Goal: Task Accomplishment & Management: Manage account settings

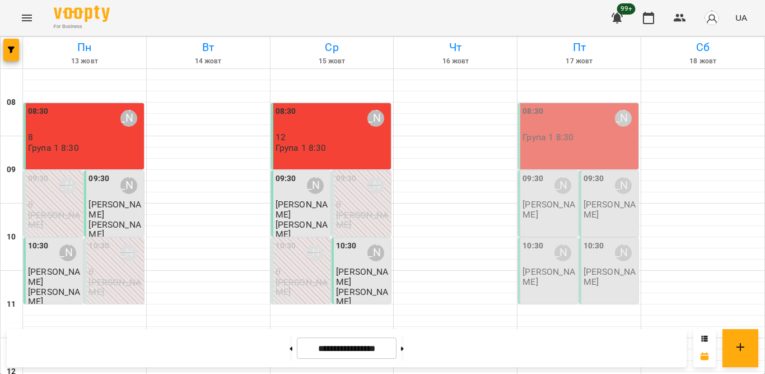
scroll to position [552, 0]
click at [687, 22] on icon "button" at bounding box center [679, 17] width 13 height 13
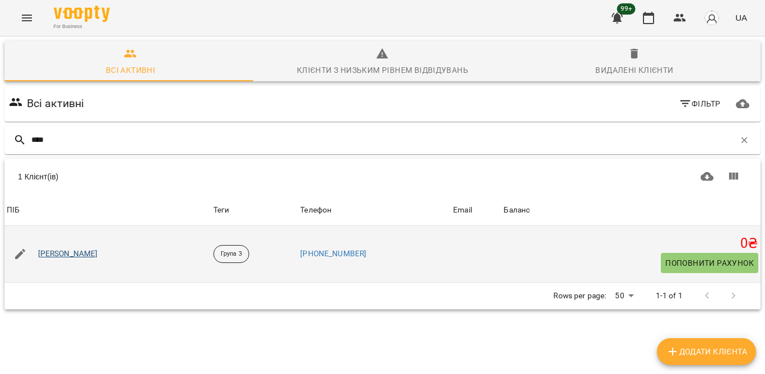
type input "****"
click at [54, 252] on link "[PERSON_NAME]" at bounding box center [68, 253] width 60 height 11
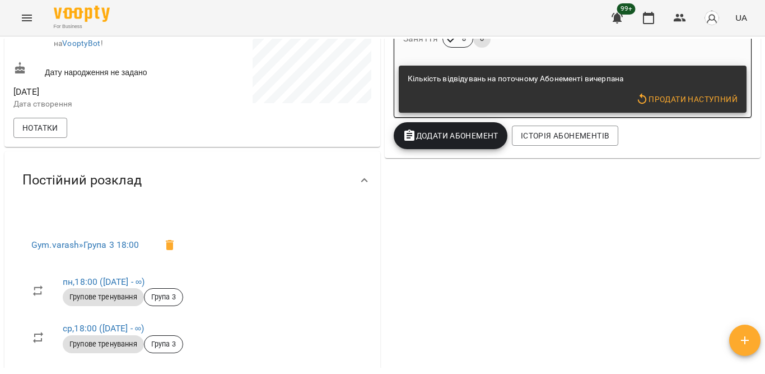
scroll to position [311, 0]
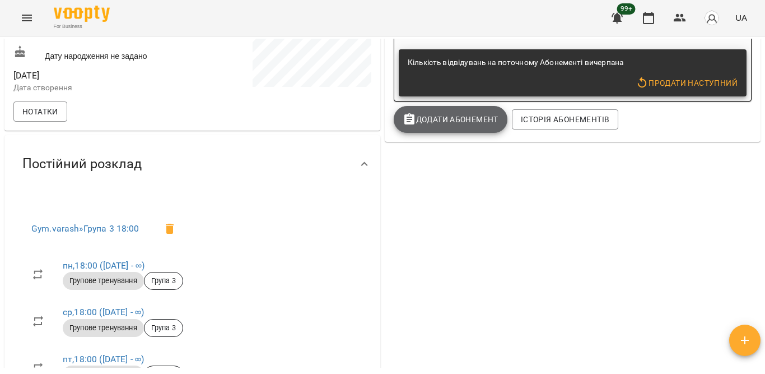
click at [455, 117] on span "Додати Абонемент" at bounding box center [451, 119] width 96 height 13
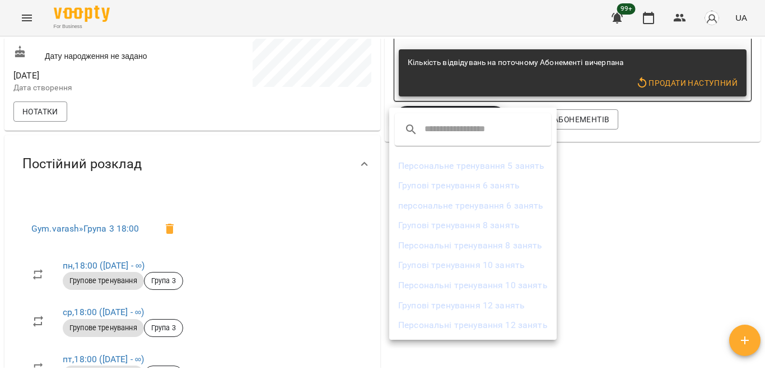
click at [422, 230] on li "Групові тренування 8 занять" at bounding box center [472, 225] width 167 height 20
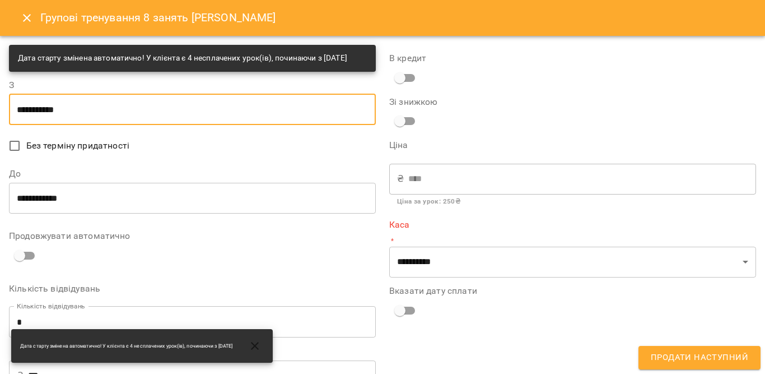
click at [165, 120] on input "**********" at bounding box center [192, 109] width 367 height 31
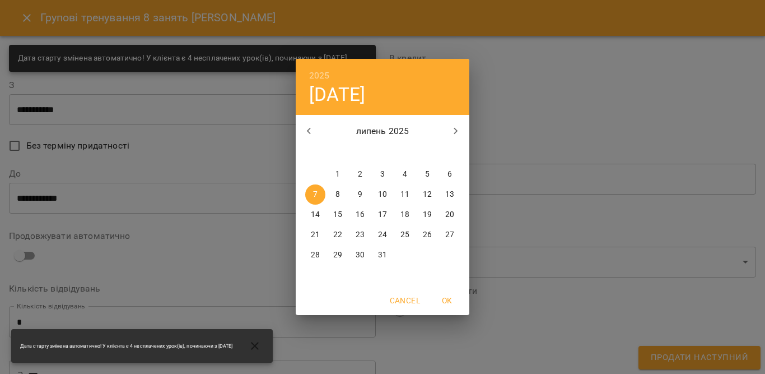
click at [453, 133] on icon "button" at bounding box center [455, 130] width 13 height 13
click at [453, 132] on icon "button" at bounding box center [455, 130] width 13 height 13
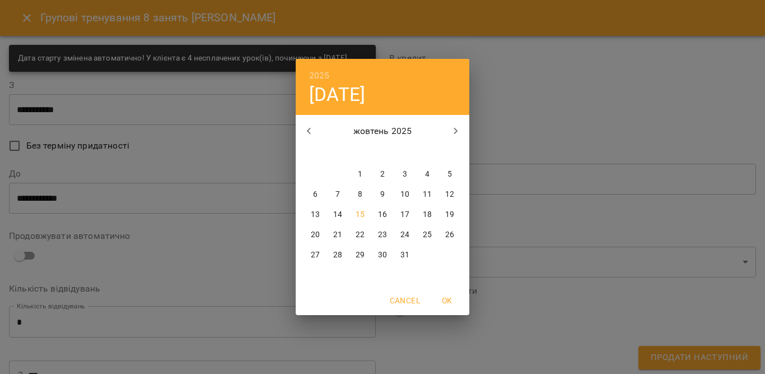
click at [358, 217] on p "15" at bounding box center [360, 214] width 9 height 11
type input "**********"
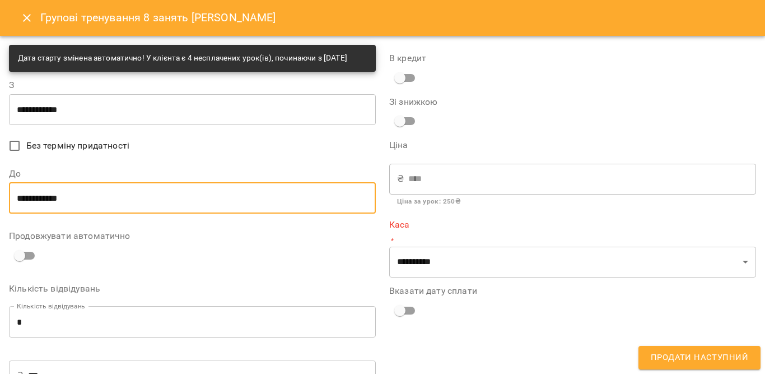
click at [229, 213] on input "**********" at bounding box center [192, 197] width 367 height 31
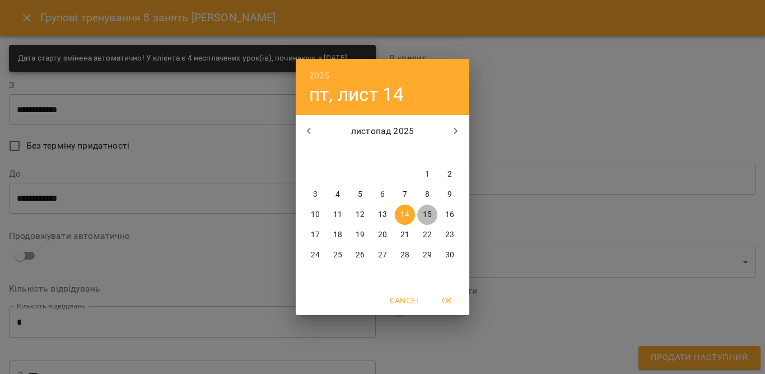
click at [423, 215] on p "15" at bounding box center [427, 214] width 9 height 11
type input "**********"
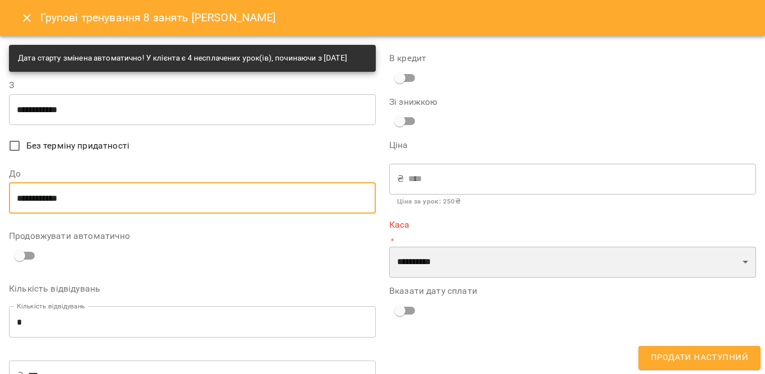
click at [422, 257] on select "**********" at bounding box center [572, 261] width 367 height 31
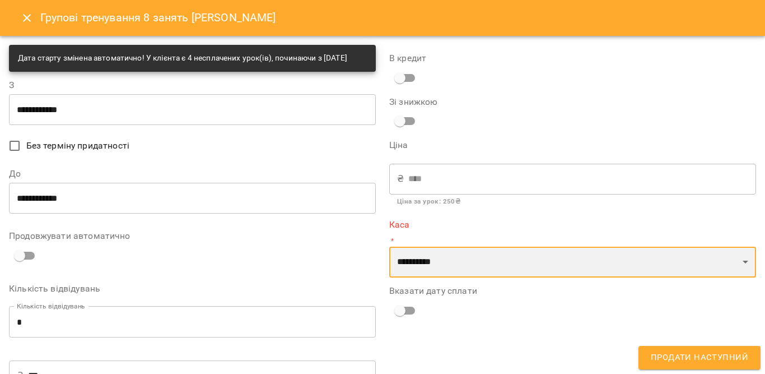
select select "****"
click at [389, 246] on select "**********" at bounding box center [572, 261] width 367 height 31
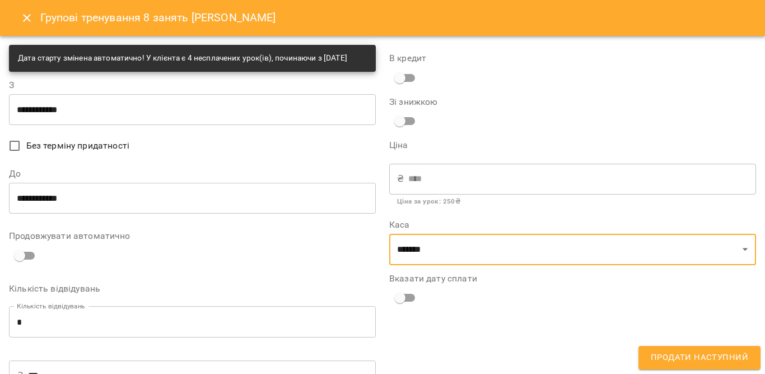
click at [701, 352] on span "Продати наступний" at bounding box center [699, 357] width 97 height 15
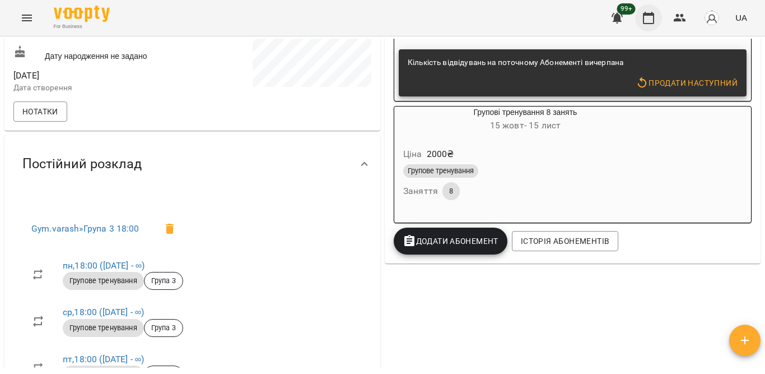
click at [643, 20] on icon "button" at bounding box center [648, 17] width 13 height 13
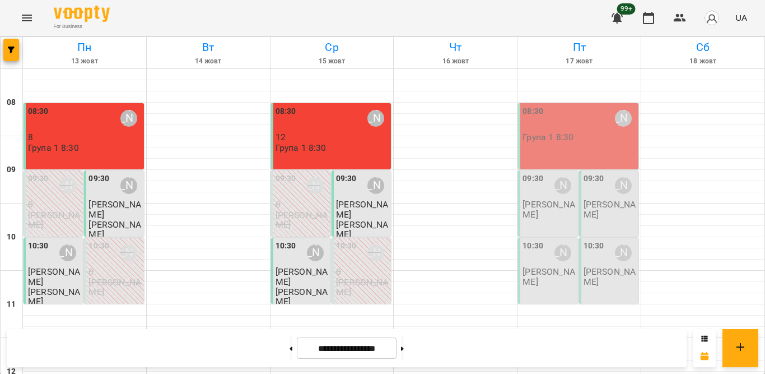
scroll to position [552, 0]
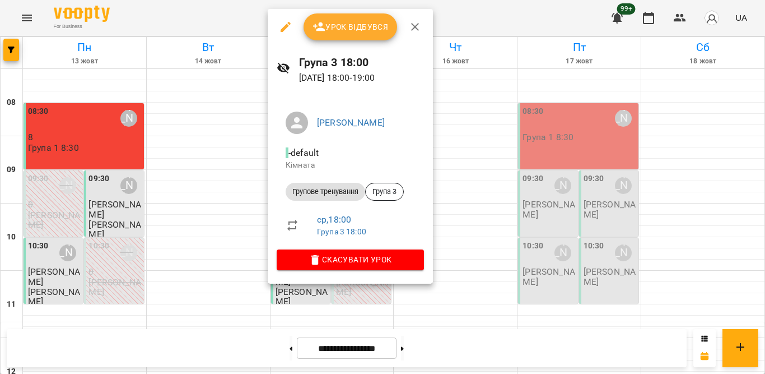
click at [408, 25] on button "button" at bounding box center [415, 26] width 27 height 27
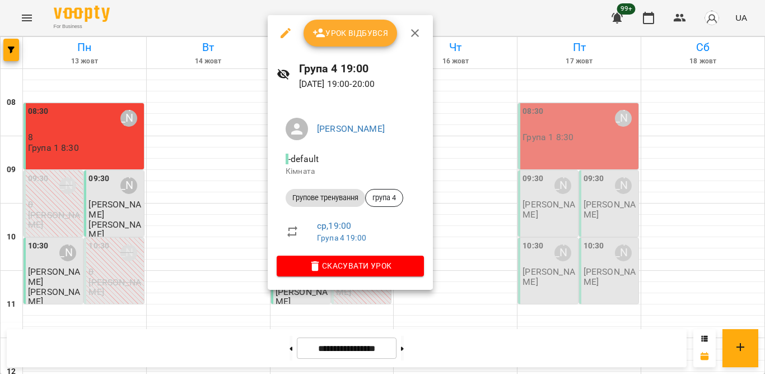
click at [360, 37] on span "Урок відбувся" at bounding box center [351, 32] width 76 height 13
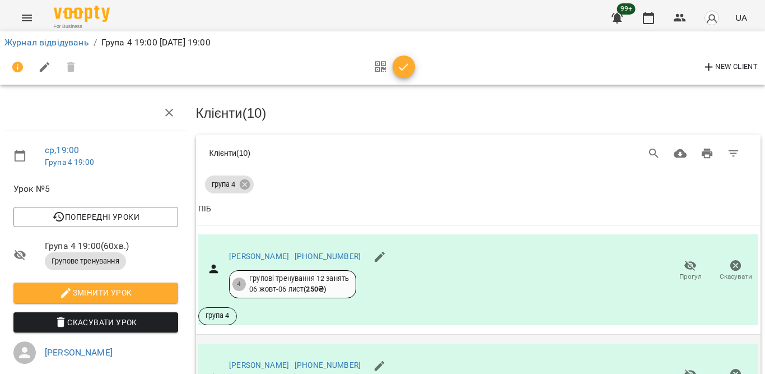
scroll to position [173, 0]
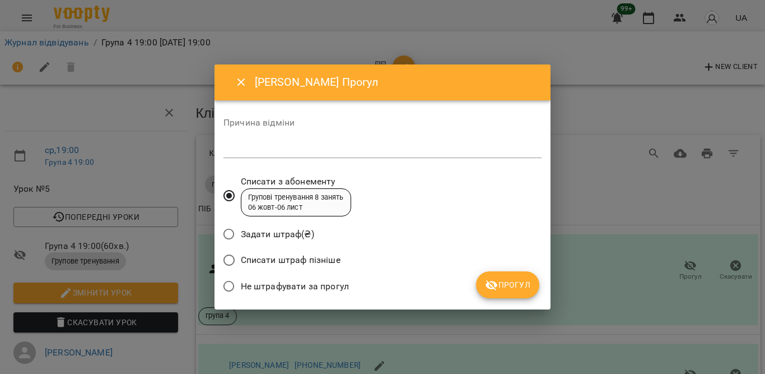
drag, startPoint x: 320, startPoint y: 292, endPoint x: 320, endPoint y: 286, distance: 6.2
click at [320, 290] on span "Не штрафувати за прогул" at bounding box center [295, 286] width 108 height 13
click at [320, 286] on span "Не штрафувати за прогул" at bounding box center [295, 286] width 108 height 13
click at [496, 286] on icon "submit" at bounding box center [492, 285] width 12 height 11
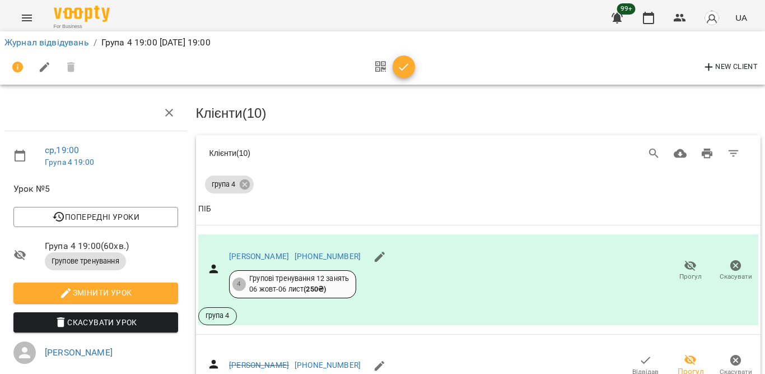
scroll to position [328, 0]
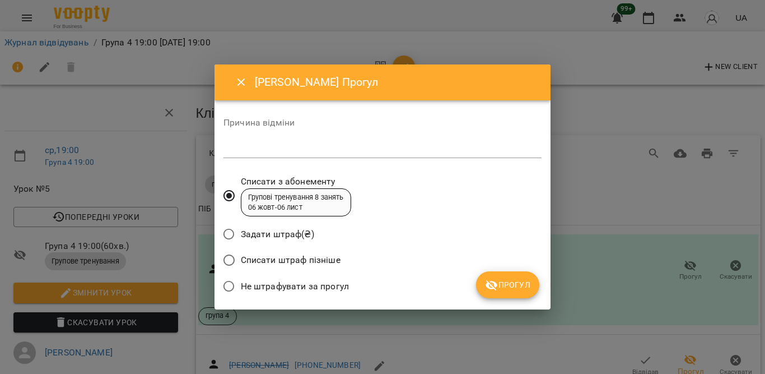
click at [315, 280] on span "Не штрафувати за прогул" at bounding box center [295, 286] width 108 height 13
click at [519, 282] on span "Прогул" at bounding box center [507, 284] width 45 height 13
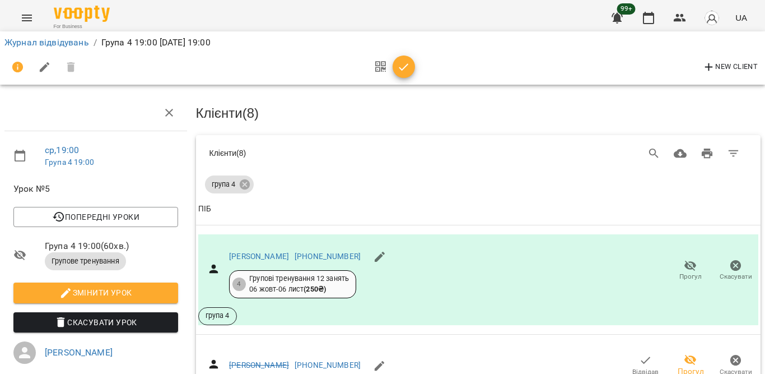
scroll to position [477, 0]
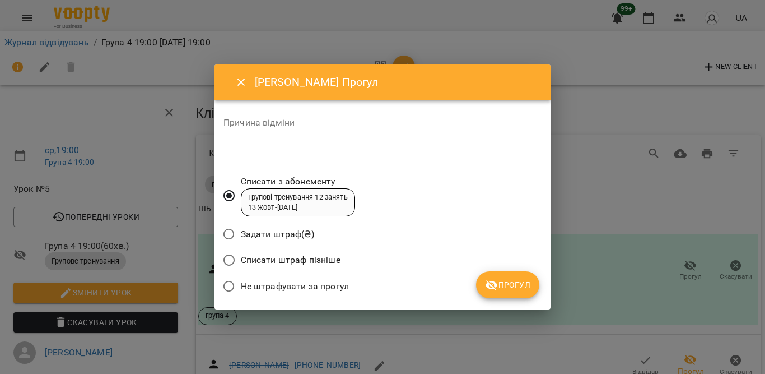
click at [253, 284] on span "Не штрафувати за прогул" at bounding box center [295, 286] width 108 height 13
click at [479, 279] on button "Прогул" at bounding box center [507, 284] width 63 height 27
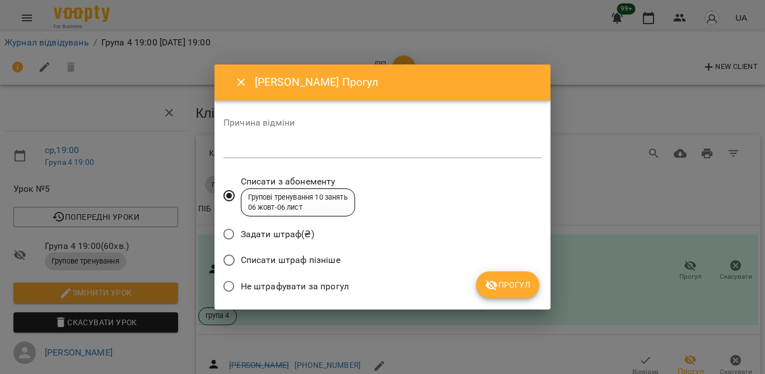
click at [335, 285] on span "Не штрафувати за прогул" at bounding box center [295, 286] width 108 height 13
click at [502, 280] on span "Прогул" at bounding box center [507, 284] width 45 height 13
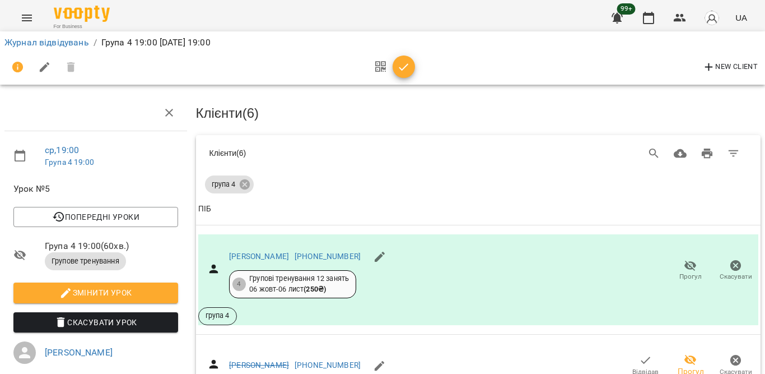
scroll to position [565, 0]
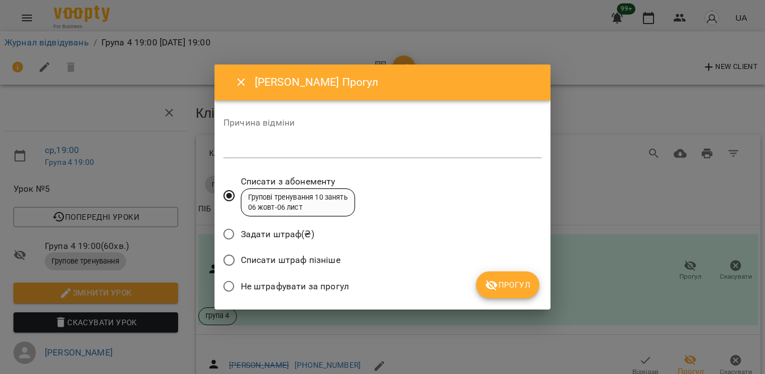
click at [314, 284] on span "Не штрафувати за прогул" at bounding box center [295, 286] width 108 height 13
click at [492, 289] on icon "submit" at bounding box center [491, 284] width 13 height 13
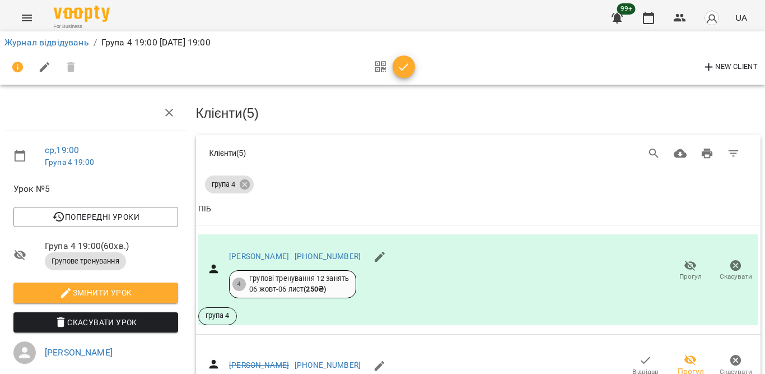
scroll to position [696, 0]
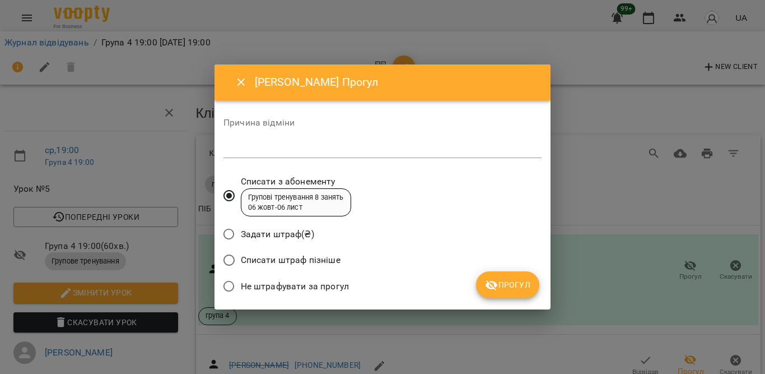
click at [329, 286] on span "Не штрафувати за прогул" at bounding box center [295, 286] width 108 height 13
click at [508, 287] on span "Прогул" at bounding box center [507, 284] width 45 height 13
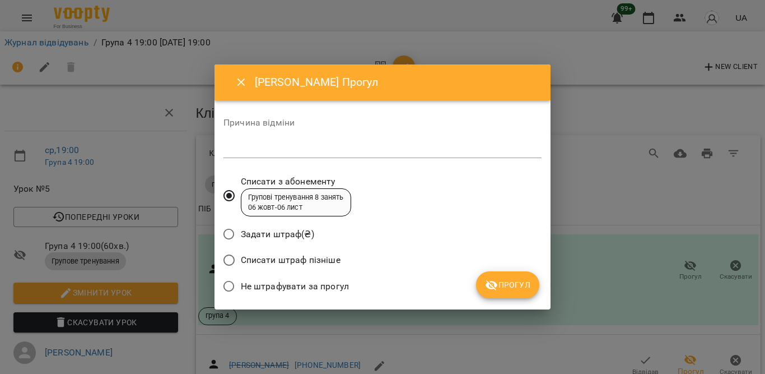
click at [334, 292] on span "Не штрафувати за прогул" at bounding box center [295, 286] width 108 height 13
click at [490, 283] on icon "submit" at bounding box center [491, 284] width 13 height 13
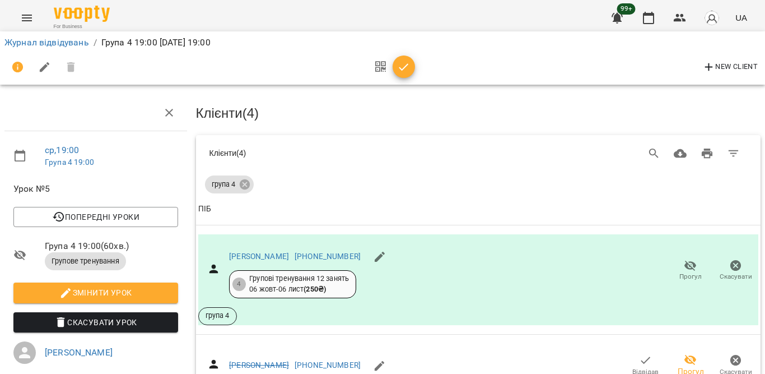
scroll to position [797, 0]
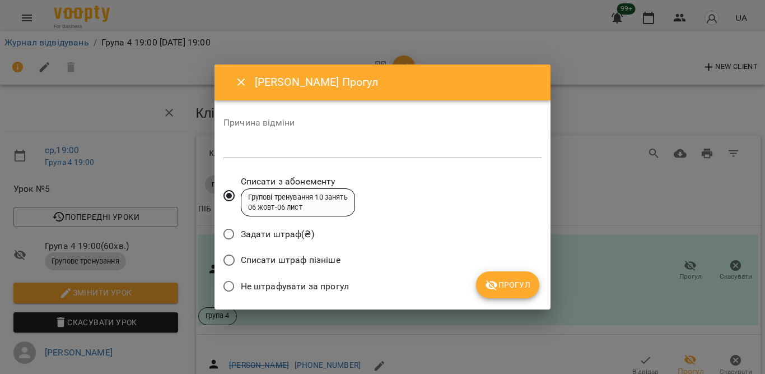
click at [318, 280] on span "Не штрафувати за прогул" at bounding box center [295, 286] width 108 height 13
click at [476, 280] on button "Прогул" at bounding box center [507, 284] width 63 height 27
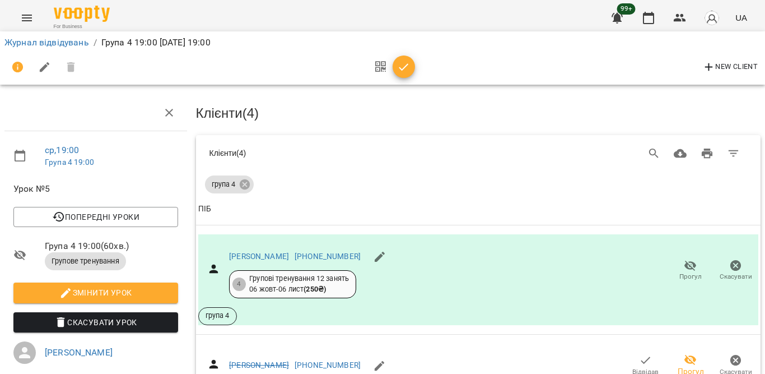
scroll to position [769, 0]
click at [409, 66] on icon "button" at bounding box center [403, 66] width 13 height 13
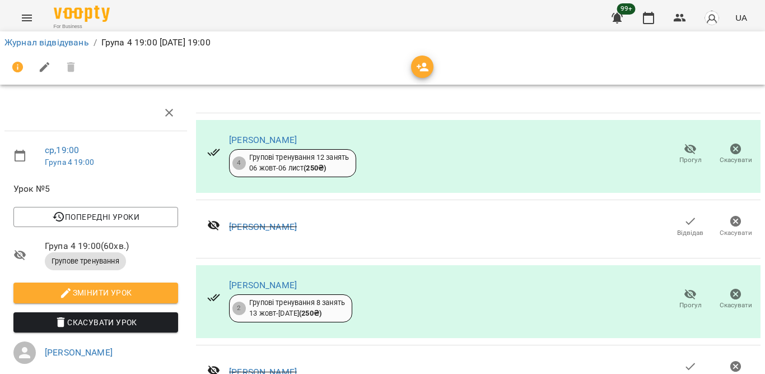
scroll to position [404, 0]
click at [661, 11] on button "button" at bounding box center [648, 17] width 27 height 27
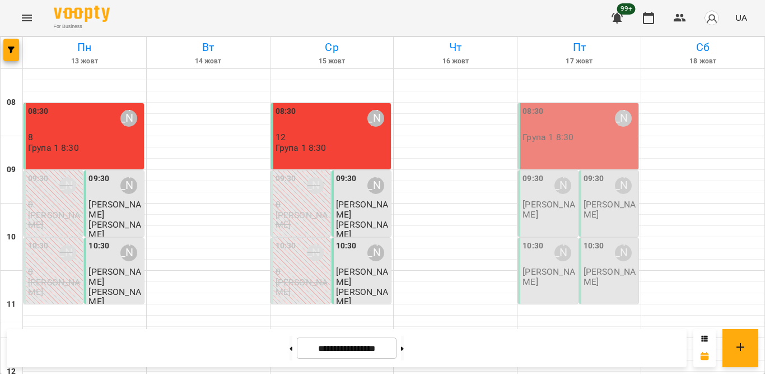
scroll to position [552, 0]
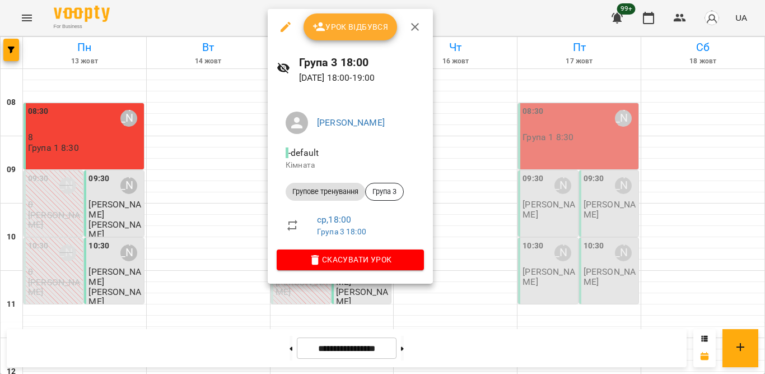
click at [332, 36] on button "Урок відбувся" at bounding box center [351, 26] width 94 height 27
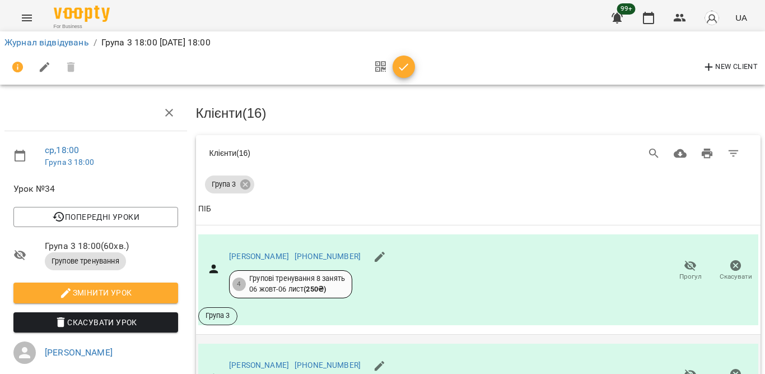
scroll to position [208, 0]
click at [685, 369] on icon "button" at bounding box center [691, 374] width 12 height 11
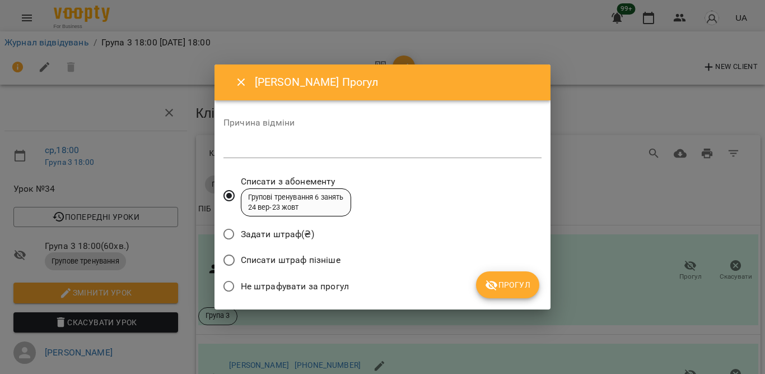
click at [329, 286] on span "Не штрафувати за прогул" at bounding box center [295, 286] width 108 height 13
click at [479, 281] on button "Прогул" at bounding box center [507, 284] width 63 height 27
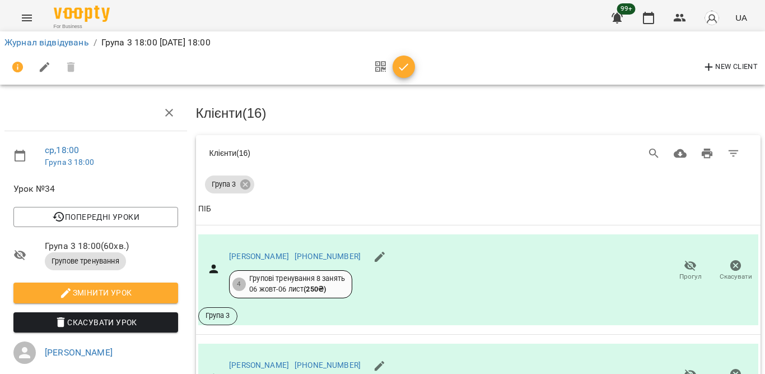
scroll to position [364, 0]
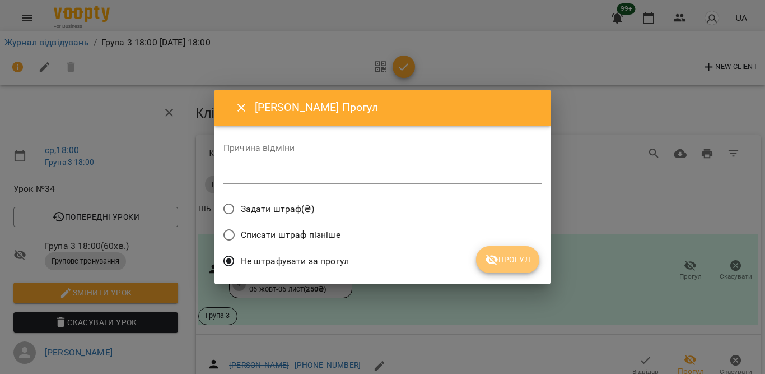
click at [497, 258] on icon "submit" at bounding box center [491, 259] width 13 height 13
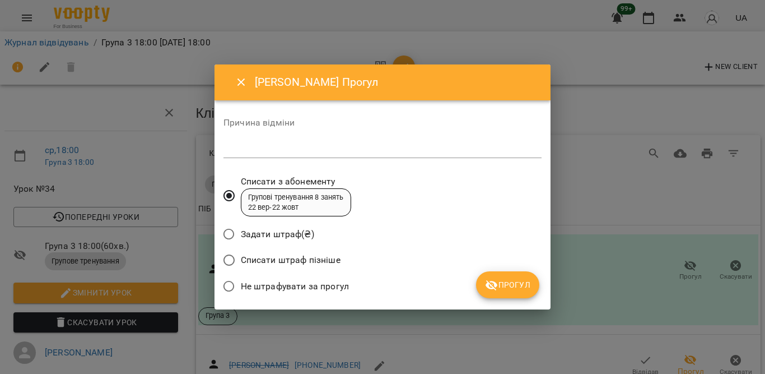
click at [328, 286] on span "Не штрафувати за прогул" at bounding box center [295, 286] width 108 height 13
click at [506, 282] on span "Прогул" at bounding box center [507, 284] width 45 height 13
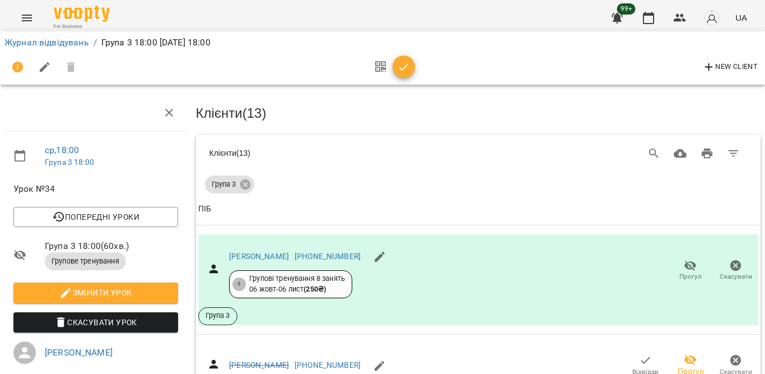
scroll to position [518, 0]
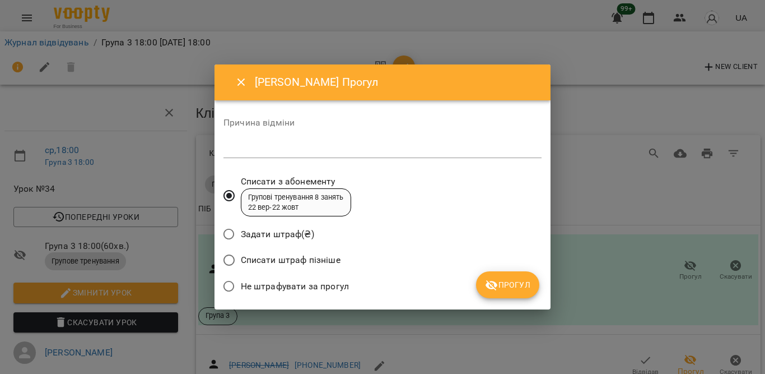
click at [319, 286] on span "Не штрафувати за прогул" at bounding box center [295, 286] width 108 height 13
click at [491, 278] on icon "submit" at bounding box center [491, 284] width 13 height 13
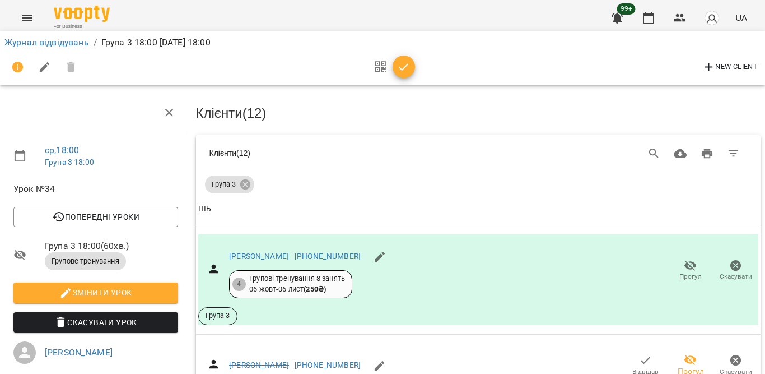
scroll to position [831, 0]
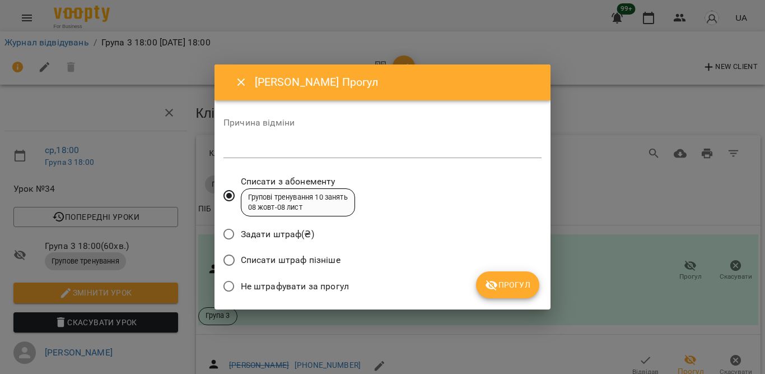
click at [322, 287] on span "Не штрафувати за прогул" at bounding box center [295, 286] width 108 height 13
click at [506, 276] on button "Прогул" at bounding box center [507, 284] width 63 height 27
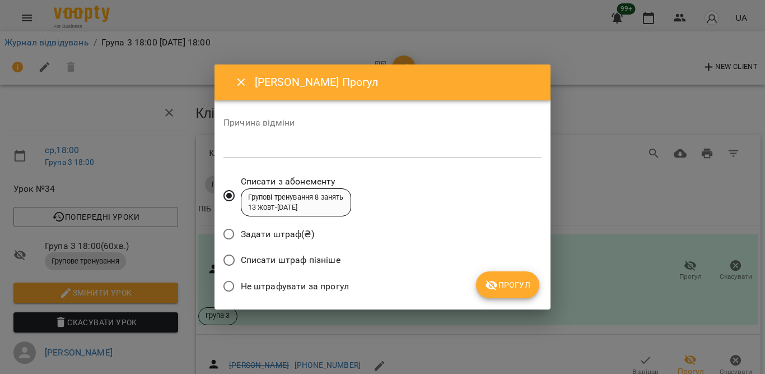
click at [308, 281] on span "Не штрафувати за прогул" at bounding box center [295, 286] width 108 height 13
click at [482, 282] on button "Прогул" at bounding box center [507, 284] width 63 height 27
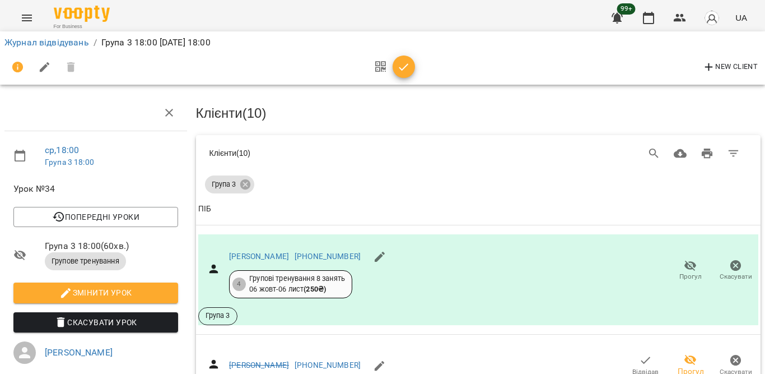
scroll to position [993, 0]
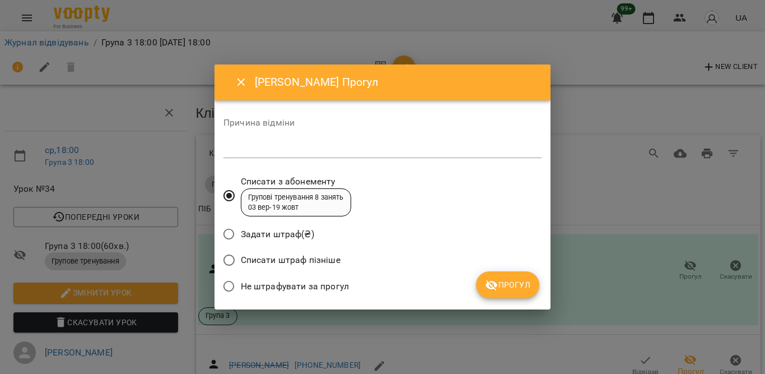
click at [319, 281] on span "Не штрафувати за прогул" at bounding box center [295, 286] width 108 height 13
click at [477, 286] on button "Прогул" at bounding box center [507, 284] width 63 height 27
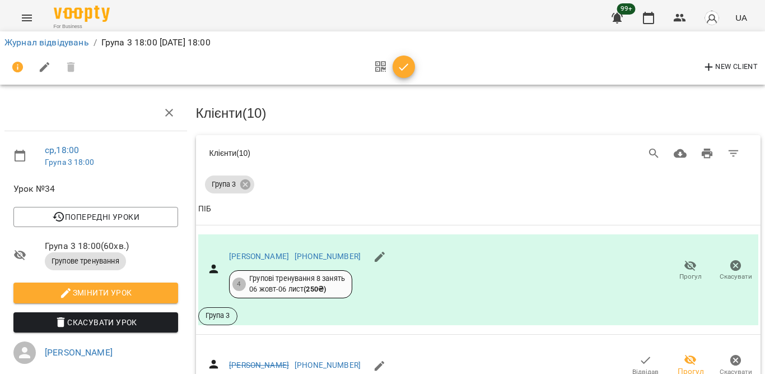
scroll to position [1134, 0]
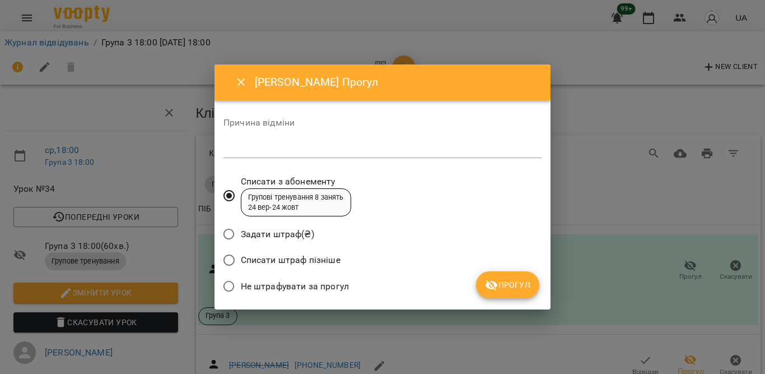
click at [313, 280] on span "Не штрафувати за прогул" at bounding box center [295, 286] width 108 height 13
click at [489, 279] on icon "submit" at bounding box center [491, 284] width 13 height 13
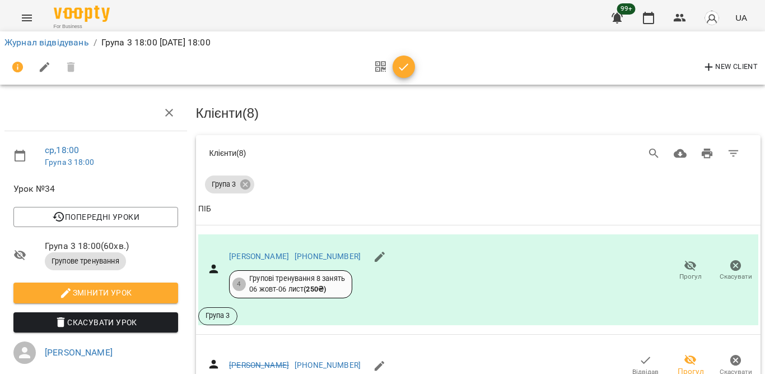
scroll to position [1311, 0]
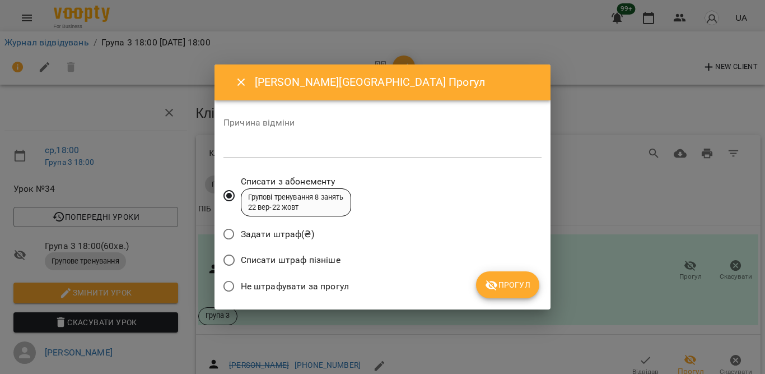
click at [301, 288] on span "Не штрафувати за прогул" at bounding box center [295, 286] width 108 height 13
click at [491, 285] on icon "submit" at bounding box center [492, 285] width 12 height 11
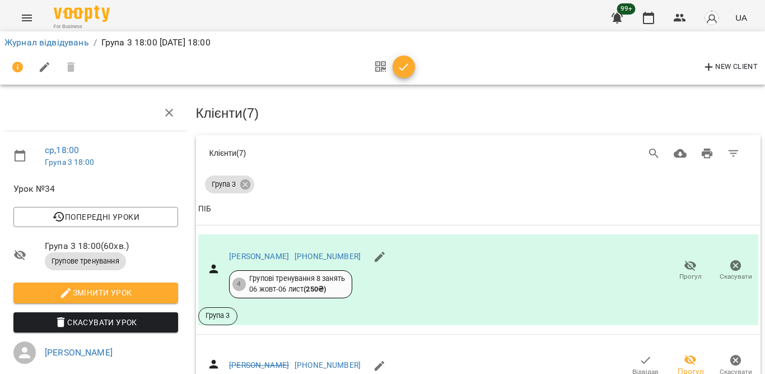
scroll to position [1394, 0]
click at [401, 69] on icon "button" at bounding box center [404, 66] width 10 height 7
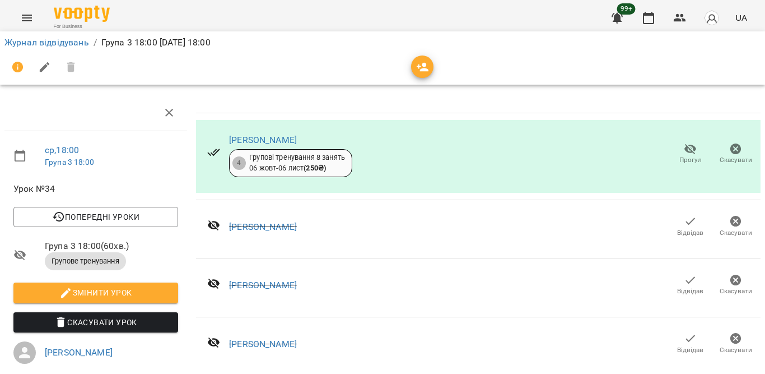
scroll to position [896, 0]
click at [651, 21] on icon "button" at bounding box center [648, 17] width 13 height 13
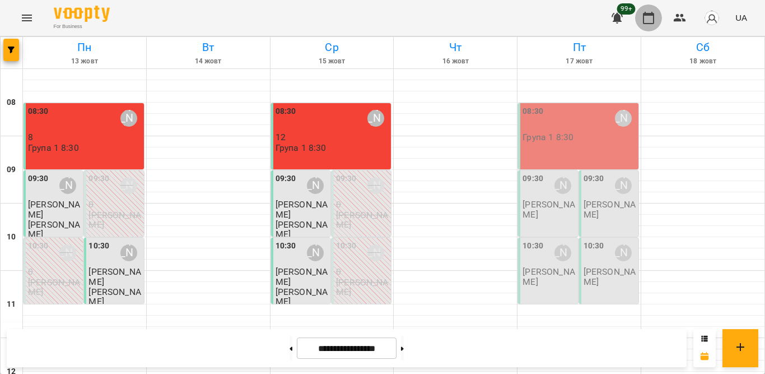
click at [651, 24] on icon "button" at bounding box center [648, 18] width 11 height 12
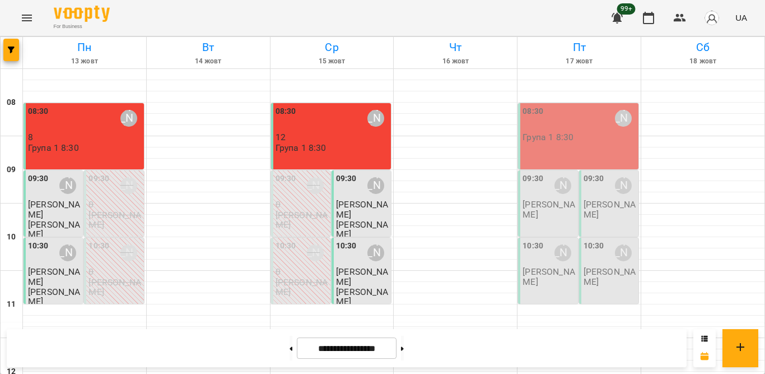
scroll to position [552, 0]
click at [649, 12] on icon "button" at bounding box center [648, 17] width 13 height 13
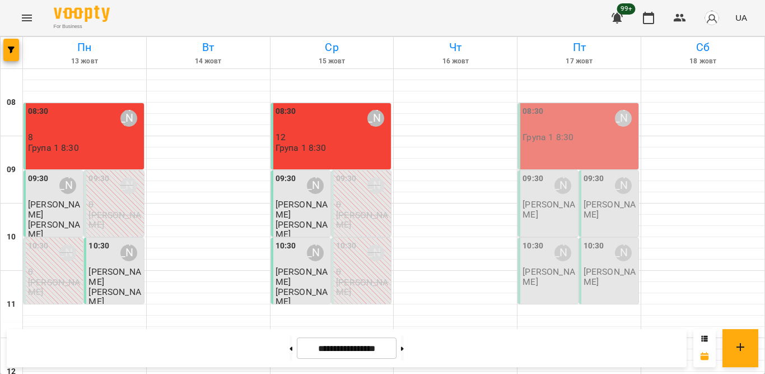
scroll to position [0, 0]
